Goal: Information Seeking & Learning: Learn about a topic

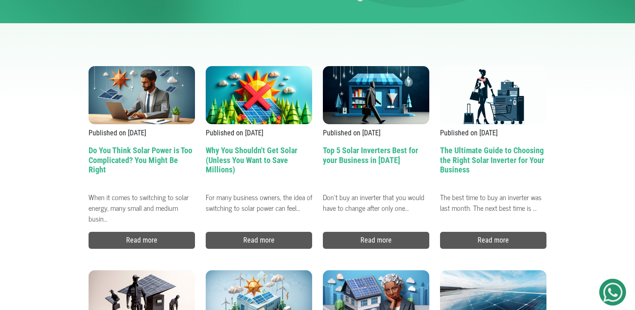
scroll to position [216, 0]
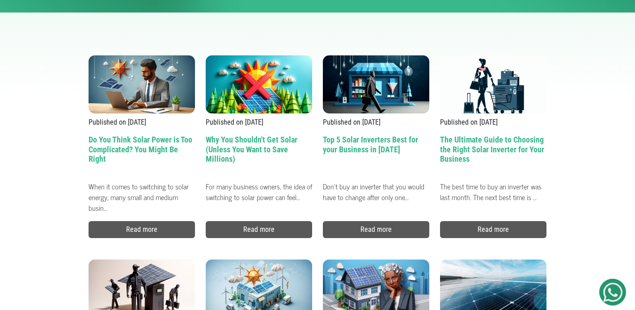
click at [482, 140] on h2 "The Ultimate Guide to Choosing the Right Solar Inverter for Your Business" at bounding box center [493, 156] width 106 height 42
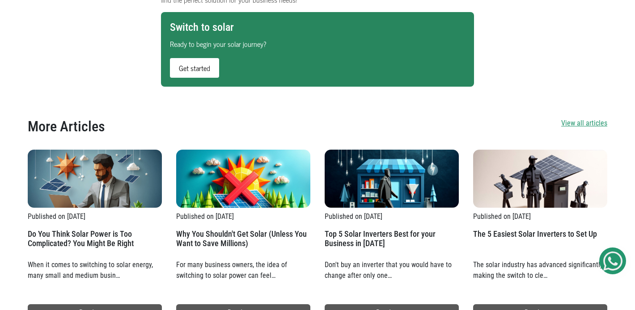
scroll to position [914, 0]
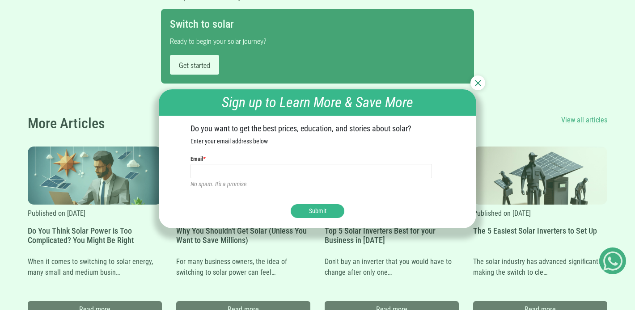
click at [244, 173] on input "text" at bounding box center [312, 171] width 242 height 14
type input "k"
type input "[EMAIL_ADDRESS][DOMAIN_NAME]"
click at [325, 205] on button "Submit" at bounding box center [318, 211] width 54 height 14
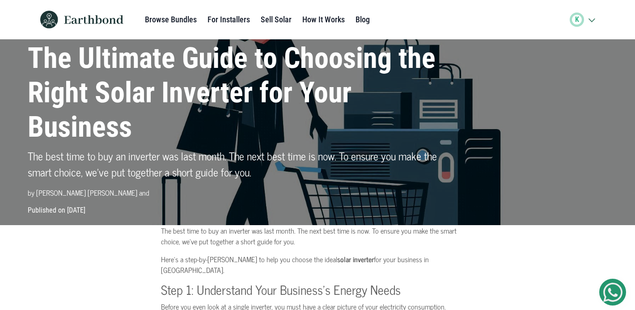
click at [228, 21] on link "For Installers" at bounding box center [229, 20] width 42 height 18
